Goal: Information Seeking & Learning: Find specific fact

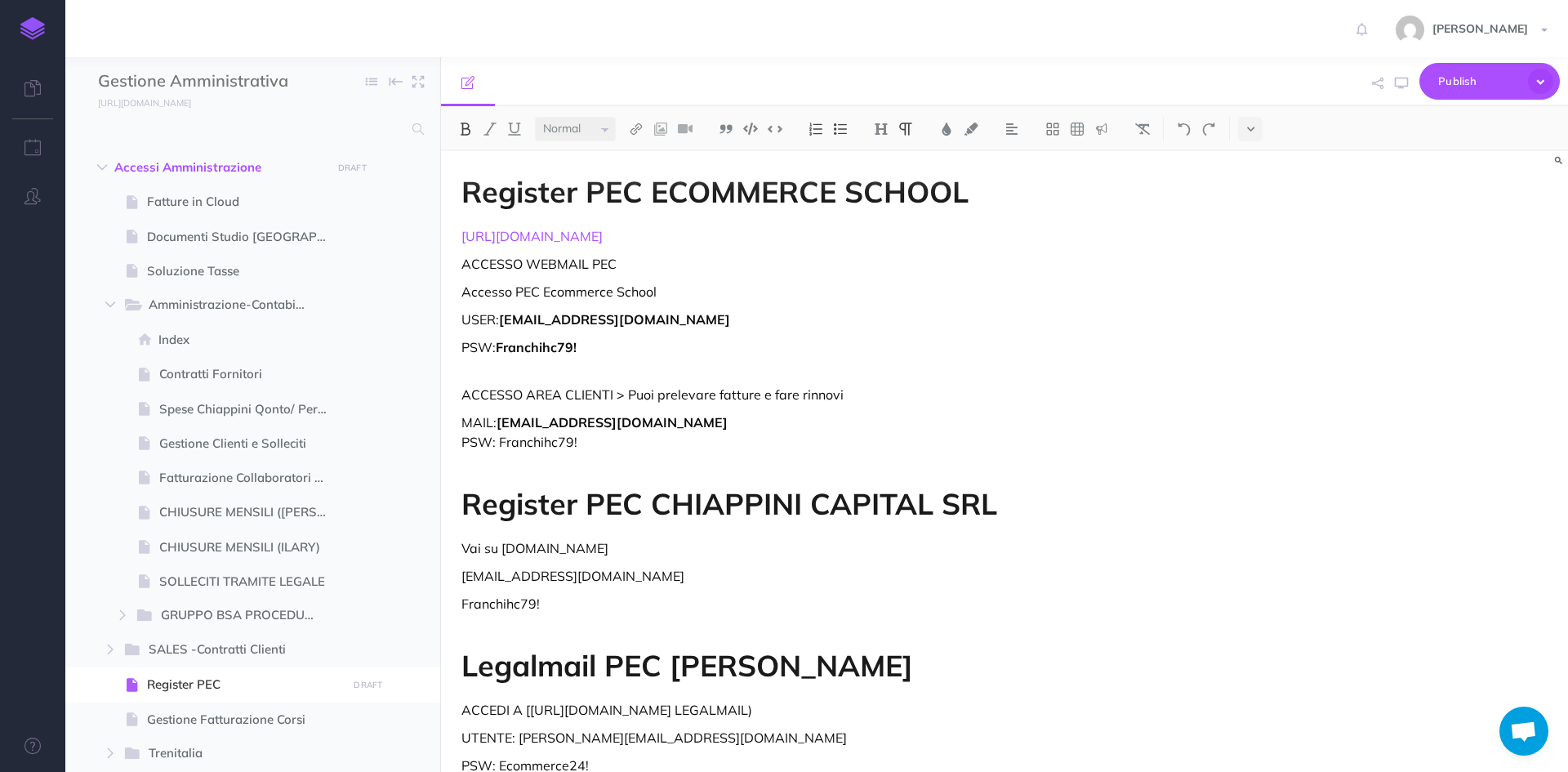
select select "null"
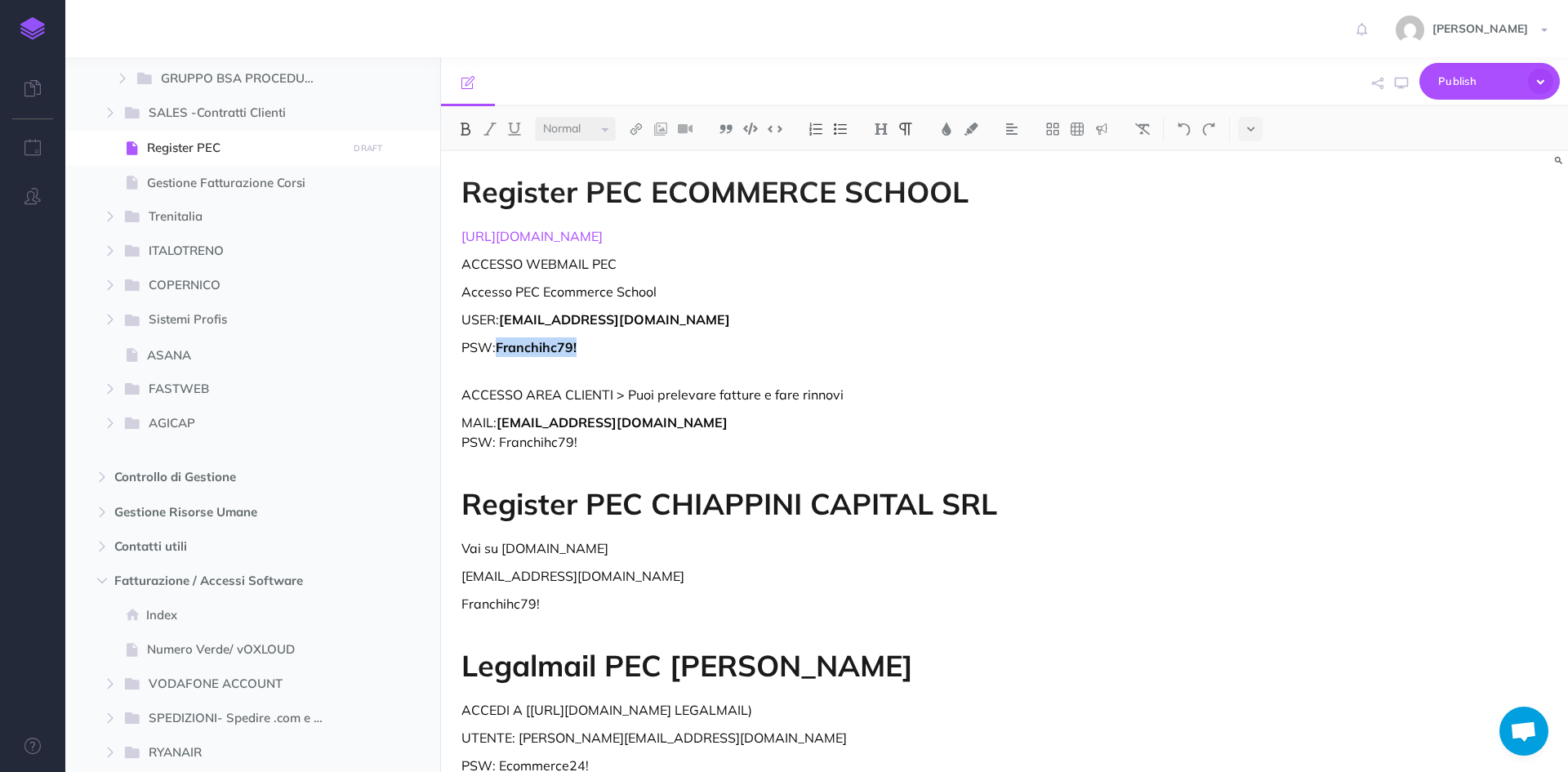
drag, startPoint x: 702, startPoint y: 242, endPoint x: 681, endPoint y: 237, distance: 21.6
click at [694, 237] on p "[URL][DOMAIN_NAME]" at bounding box center [835, 235] width 748 height 20
drag, startPoint x: 614, startPoint y: 228, endPoint x: 425, endPoint y: 240, distance: 189.4
click at [425, 240] on div "Gestione Amministrativa e Finanziaria Ecommerce School Collapse all Expand all …" at bounding box center [817, 415] width 1503 height 715
copy link "[URL][DOMAIN_NAME]"
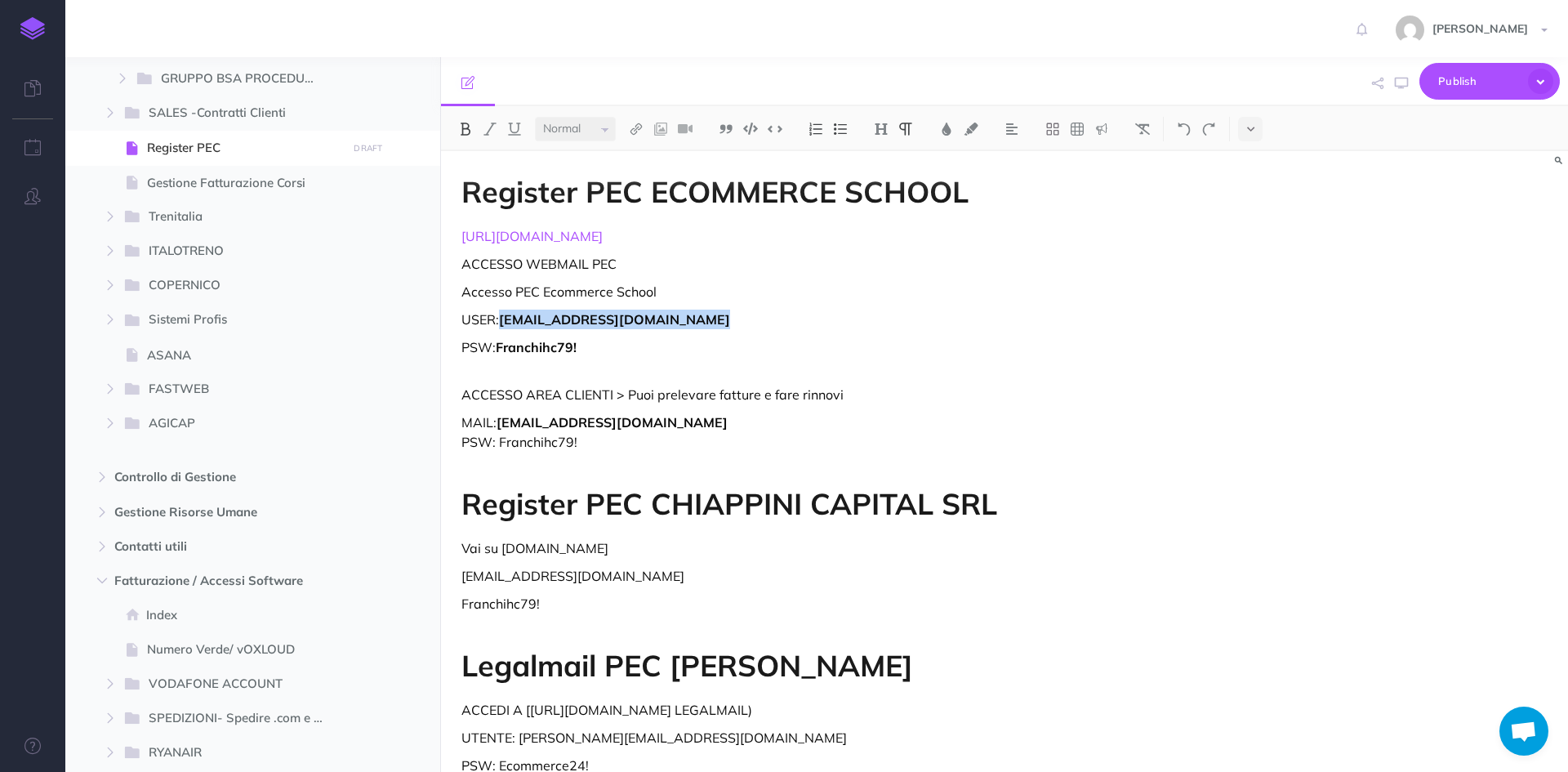
drag, startPoint x: 705, startPoint y: 320, endPoint x: 506, endPoint y: 318, distance: 199.0
click at [505, 319] on p "USER: [EMAIL_ADDRESS][DOMAIN_NAME]" at bounding box center [835, 319] width 748 height 20
copy strong "[EMAIL_ADDRESS][DOMAIN_NAME]"
drag, startPoint x: 535, startPoint y: 355, endPoint x: 501, endPoint y: 344, distance: 35.7
click at [501, 344] on p "PSW: Franchihc79!" at bounding box center [835, 356] width 748 height 39
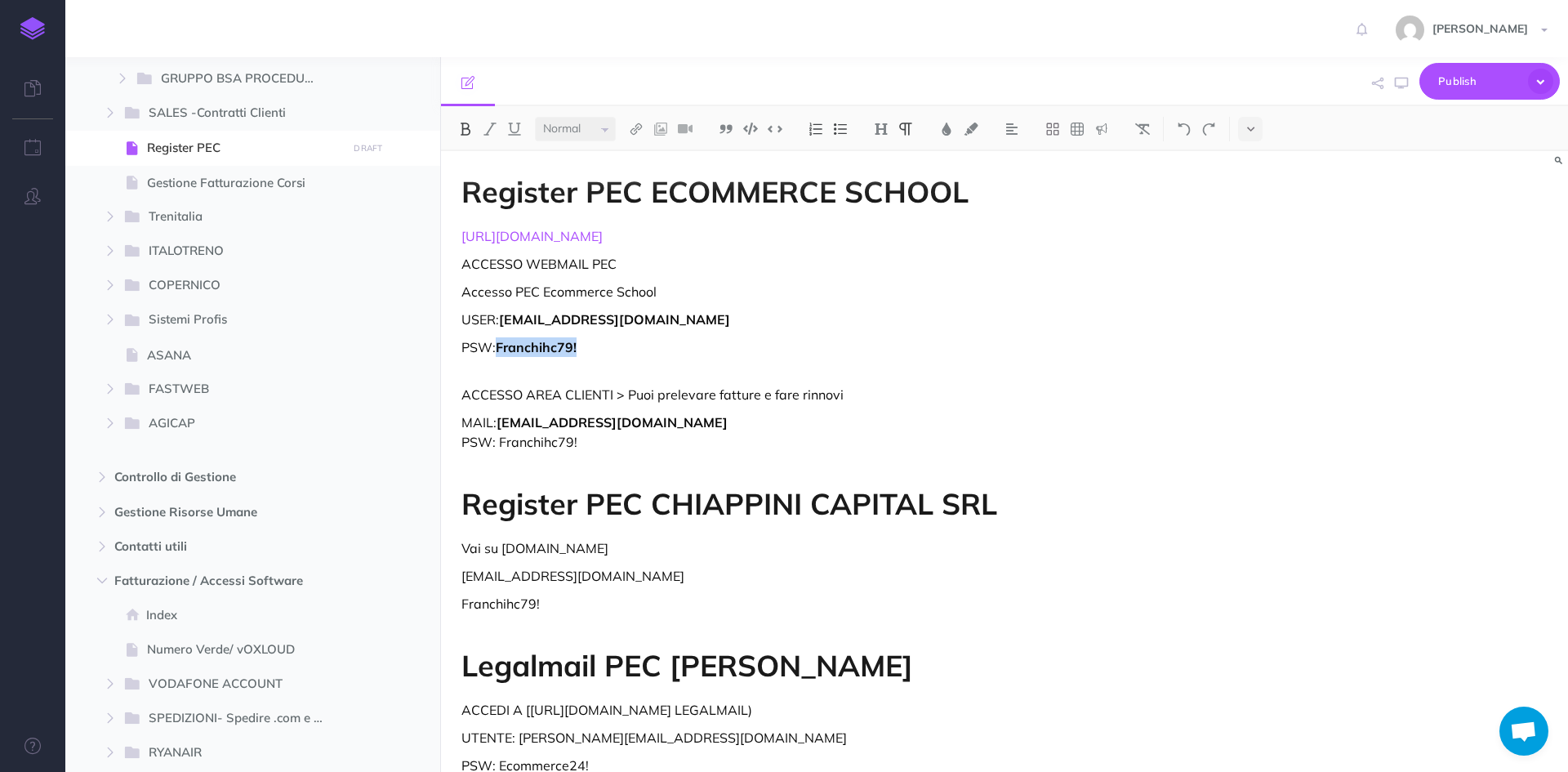
copy strong "Franchihc79!"
